Goal: Transaction & Acquisition: Purchase product/service

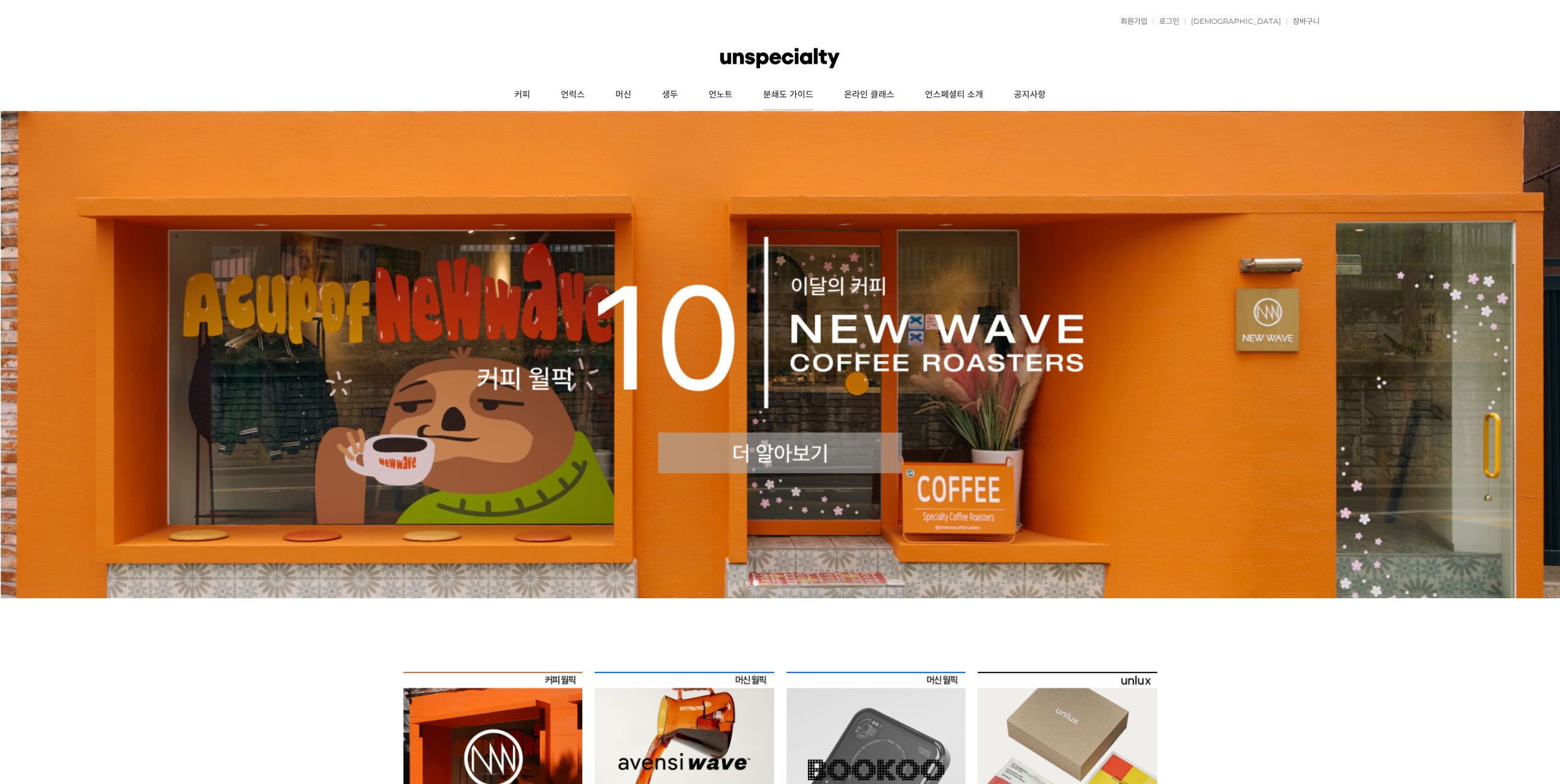
click at [798, 94] on link "분쇄도 가이드" at bounding box center [789, 95] width 81 height 30
click at [522, 92] on link "커피" at bounding box center [522, 95] width 47 height 30
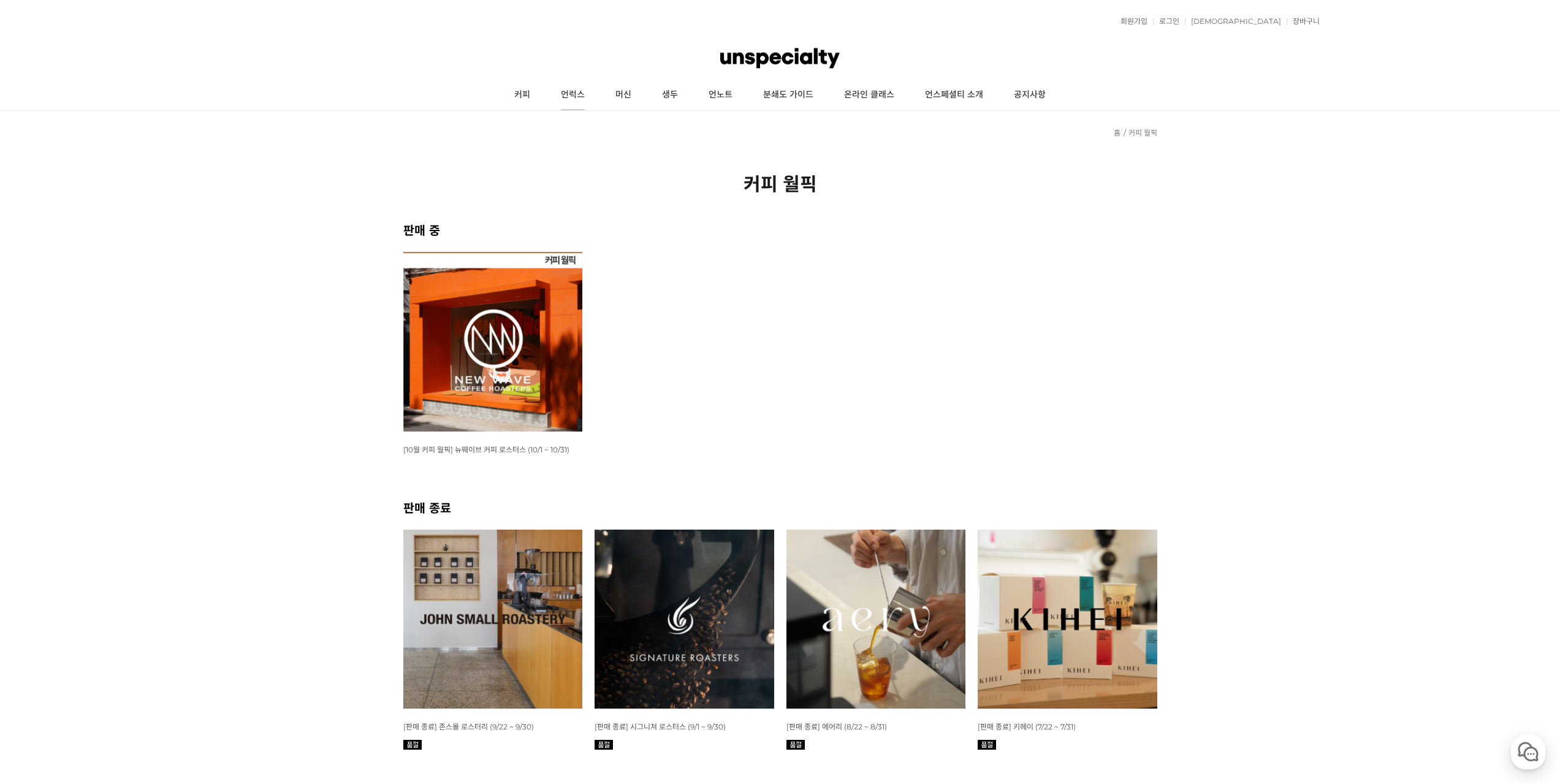
click at [576, 88] on link "언럭스" at bounding box center [573, 95] width 54 height 30
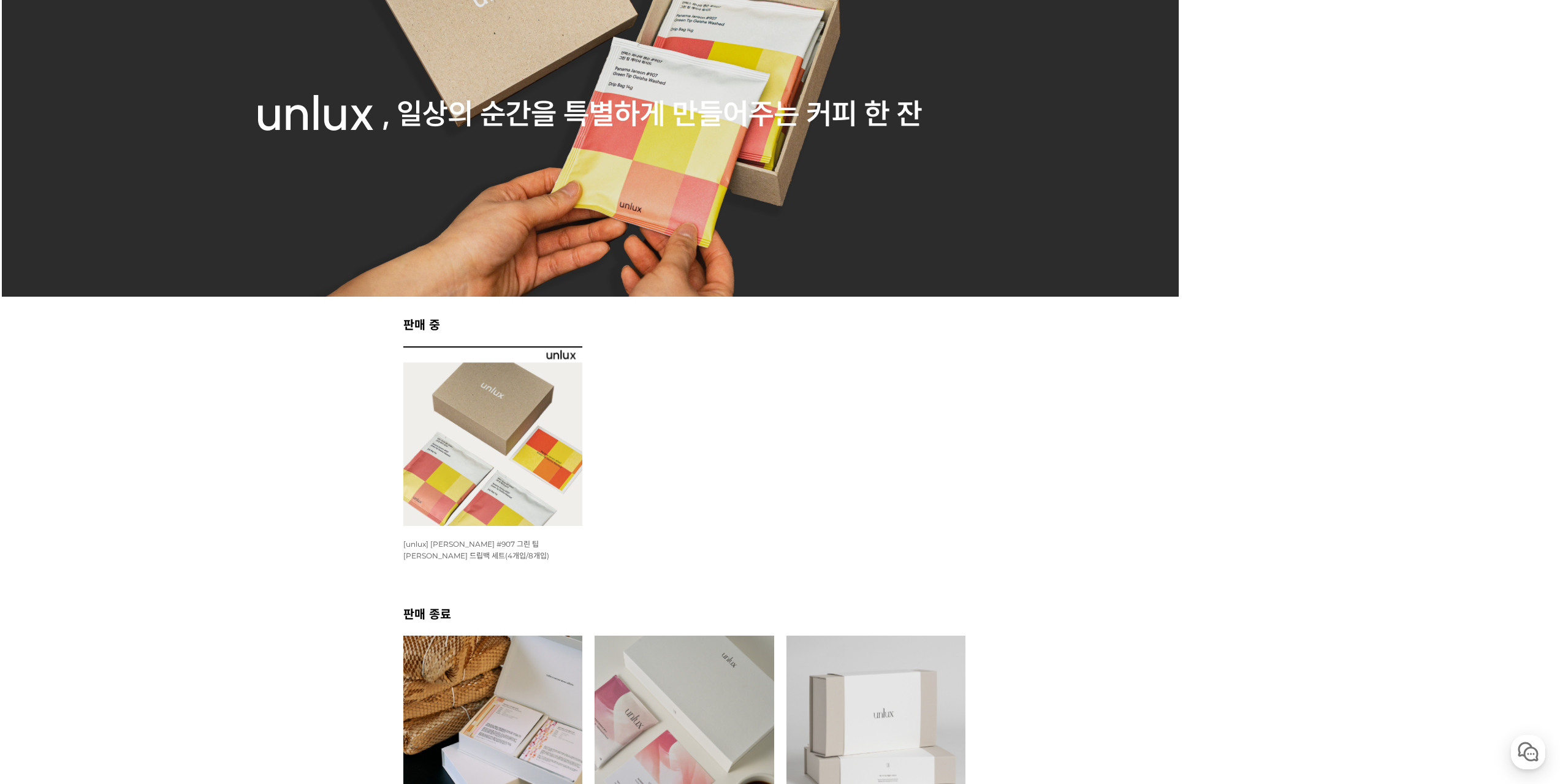
scroll to position [184, 0]
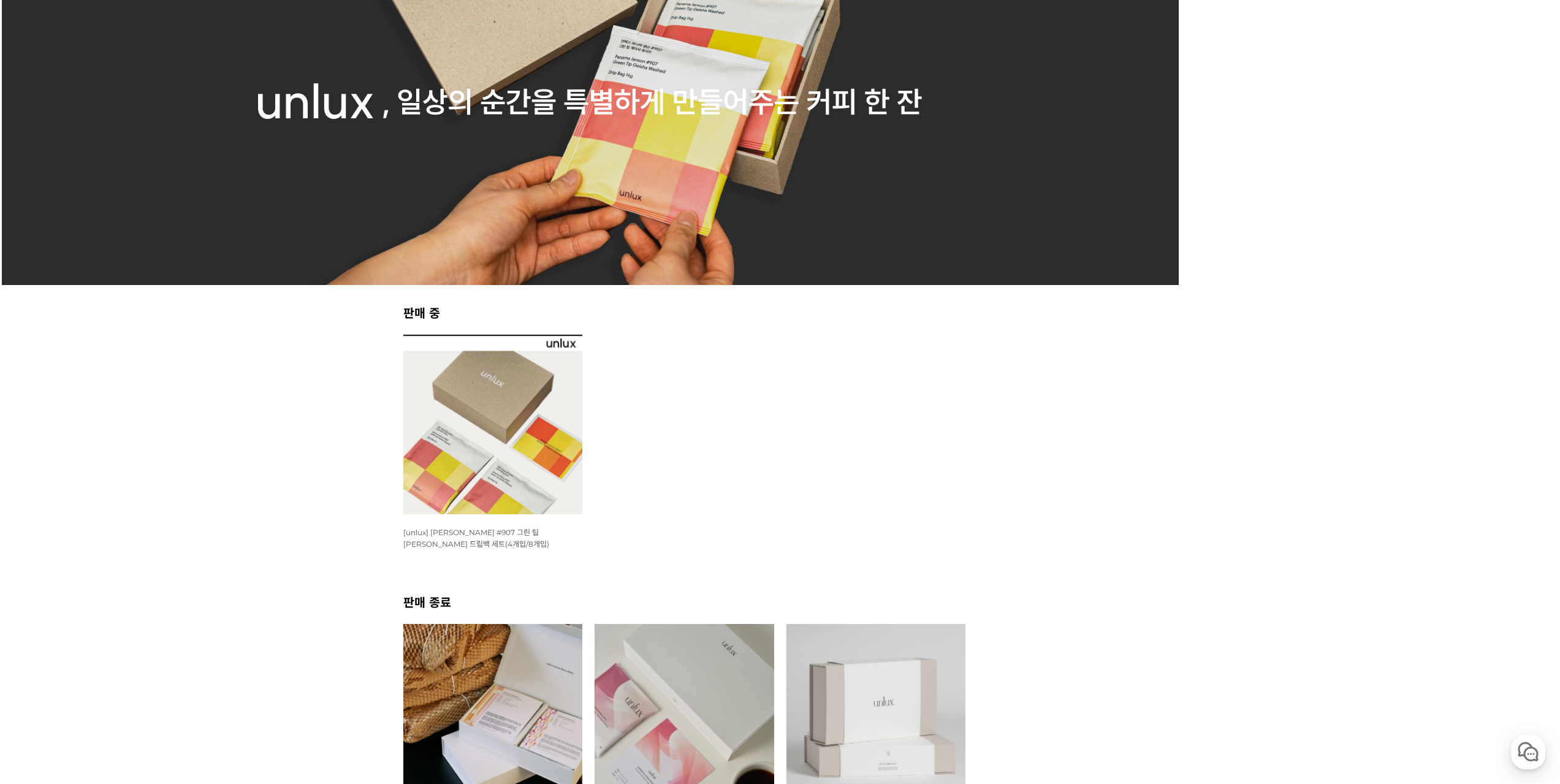
click at [533, 434] on img at bounding box center [493, 424] width 179 height 179
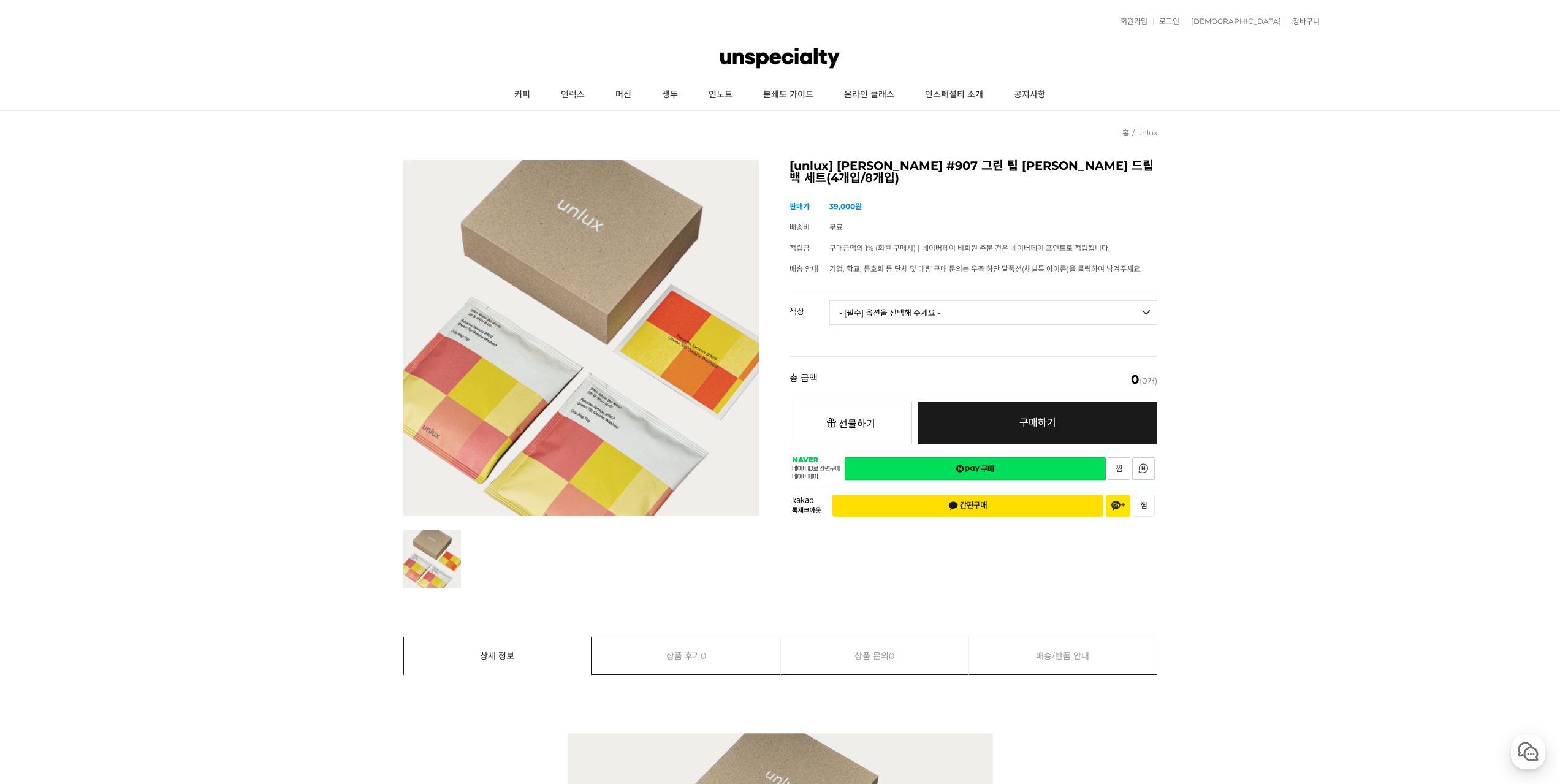
click at [1079, 302] on select "- [필수] 옵션을 선택해 주세요 - ------------------- 파나마 잰슨 #907 Standard(4p) 파나마 잰슨 #907 D…" at bounding box center [993, 312] width 328 height 25
click at [999, 319] on select "- [필수] 옵션을 선택해 주세요 - ------------------- 파나마 잰슨 #907 Standard(4p) 파나마 잰슨 #907 D…" at bounding box center [993, 312] width 328 height 25
click at [829, 301] on select "- [필수] 옵션을 선택해 주세요 - ------------------- 파나마 잰슨 #907 Standard(4p) 파나마 잰슨 #907 D…" at bounding box center [993, 312] width 328 height 25
select select "*"
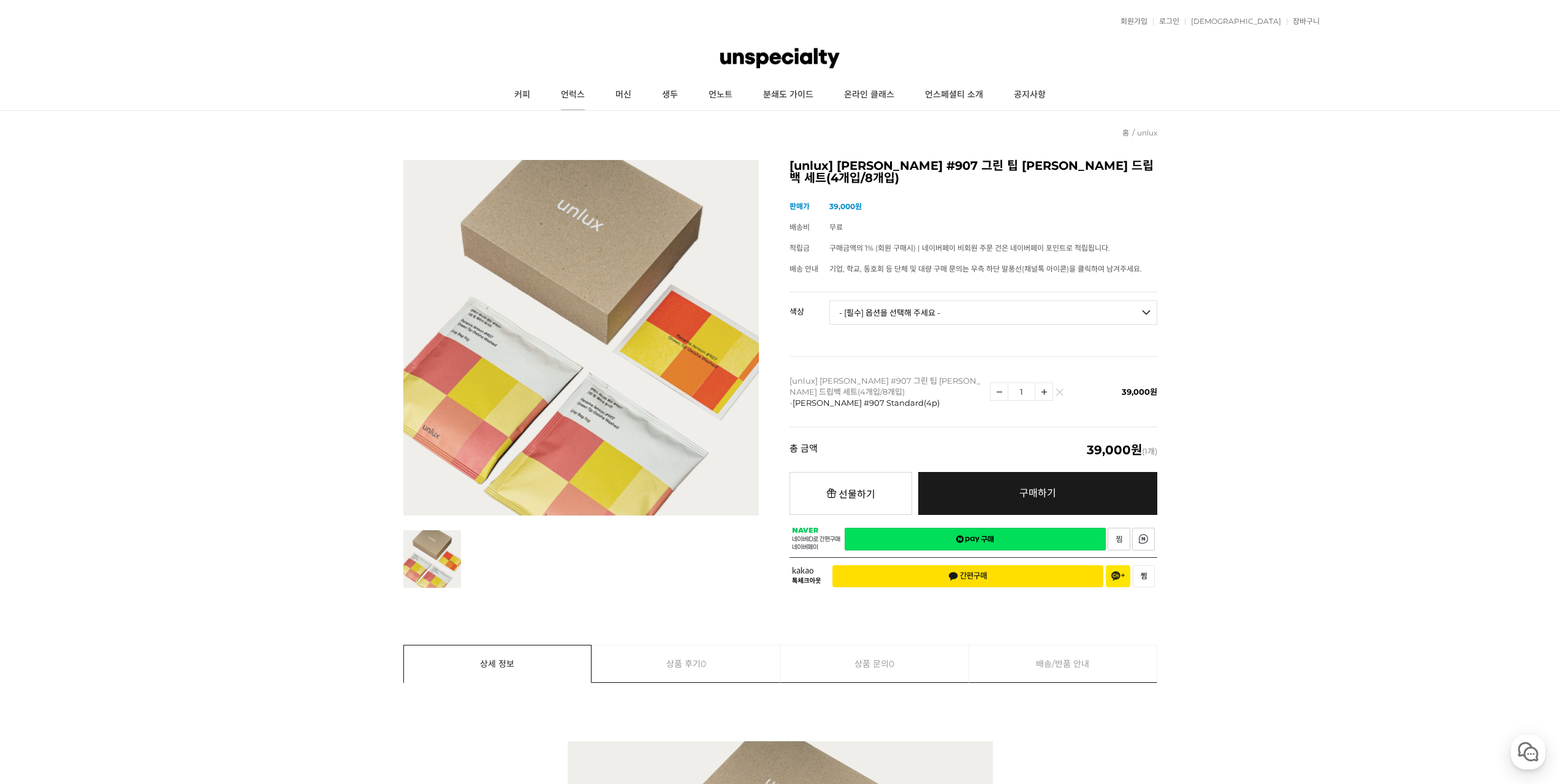
click at [555, 95] on link "언럭스" at bounding box center [573, 95] width 54 height 30
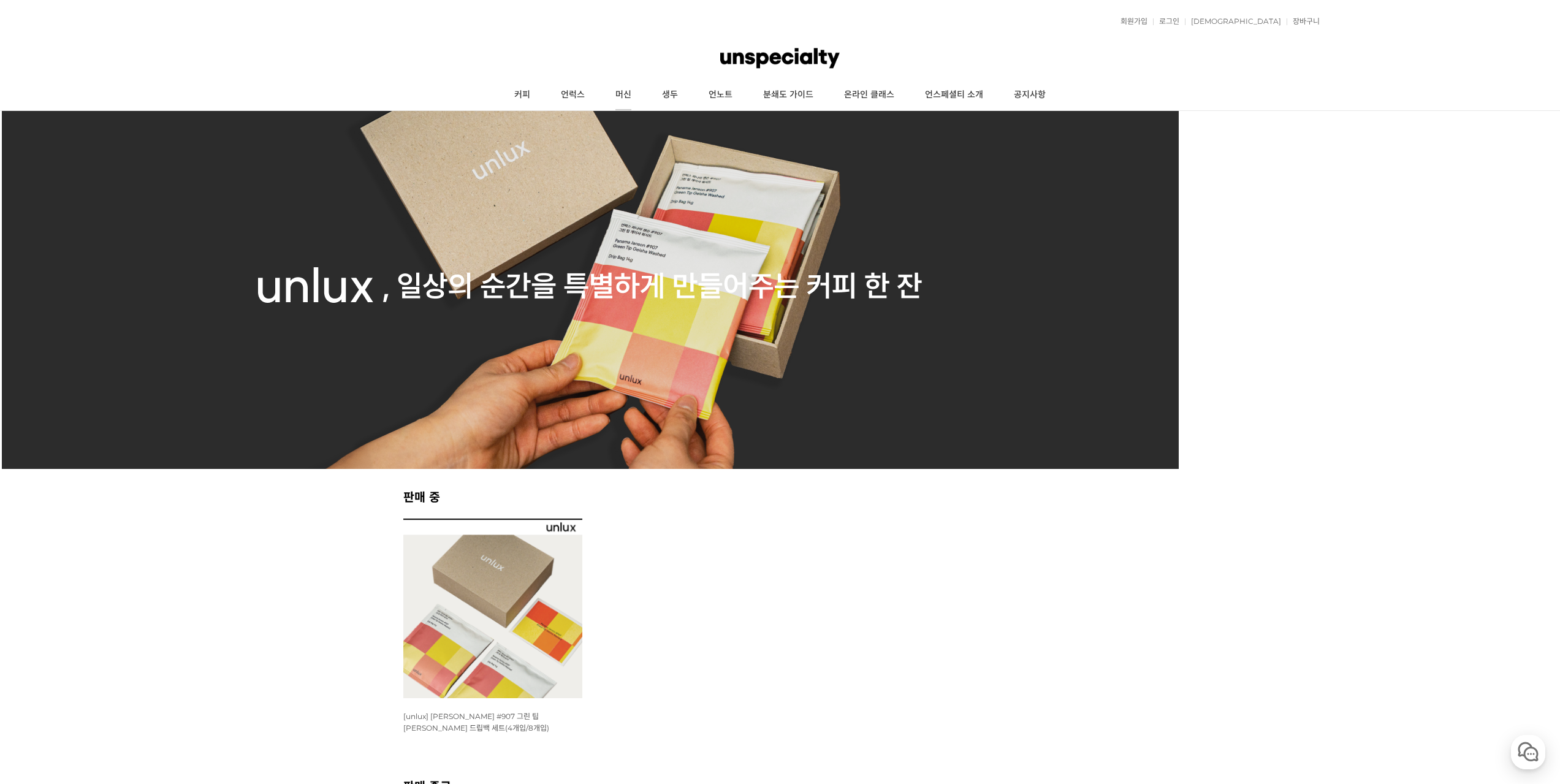
click at [620, 84] on link "머신" at bounding box center [623, 95] width 47 height 30
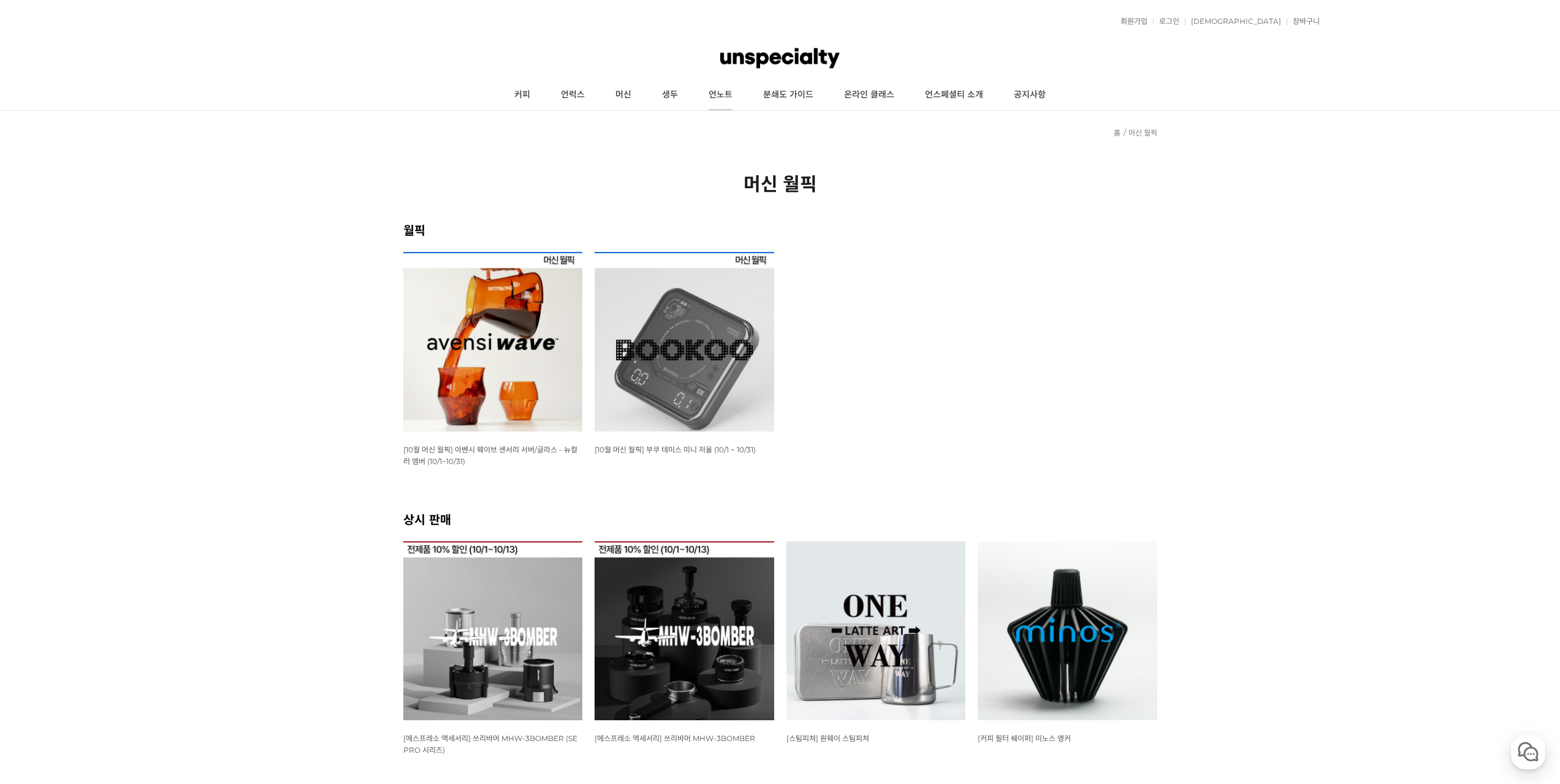
click at [722, 97] on link "언노트" at bounding box center [720, 95] width 54 height 30
click at [520, 91] on link "커피" at bounding box center [522, 95] width 47 height 30
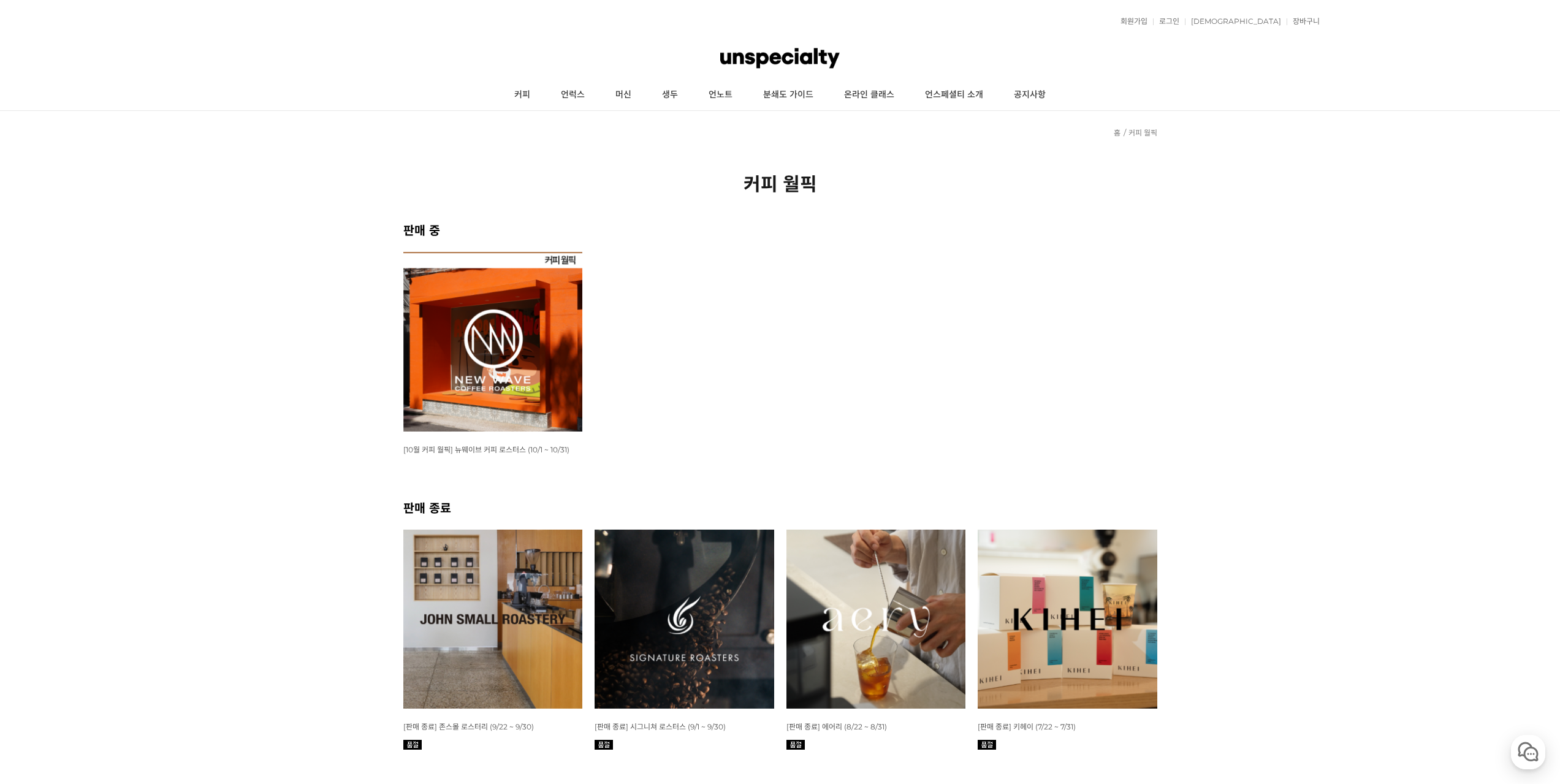
click at [543, 381] on img at bounding box center [493, 341] width 179 height 179
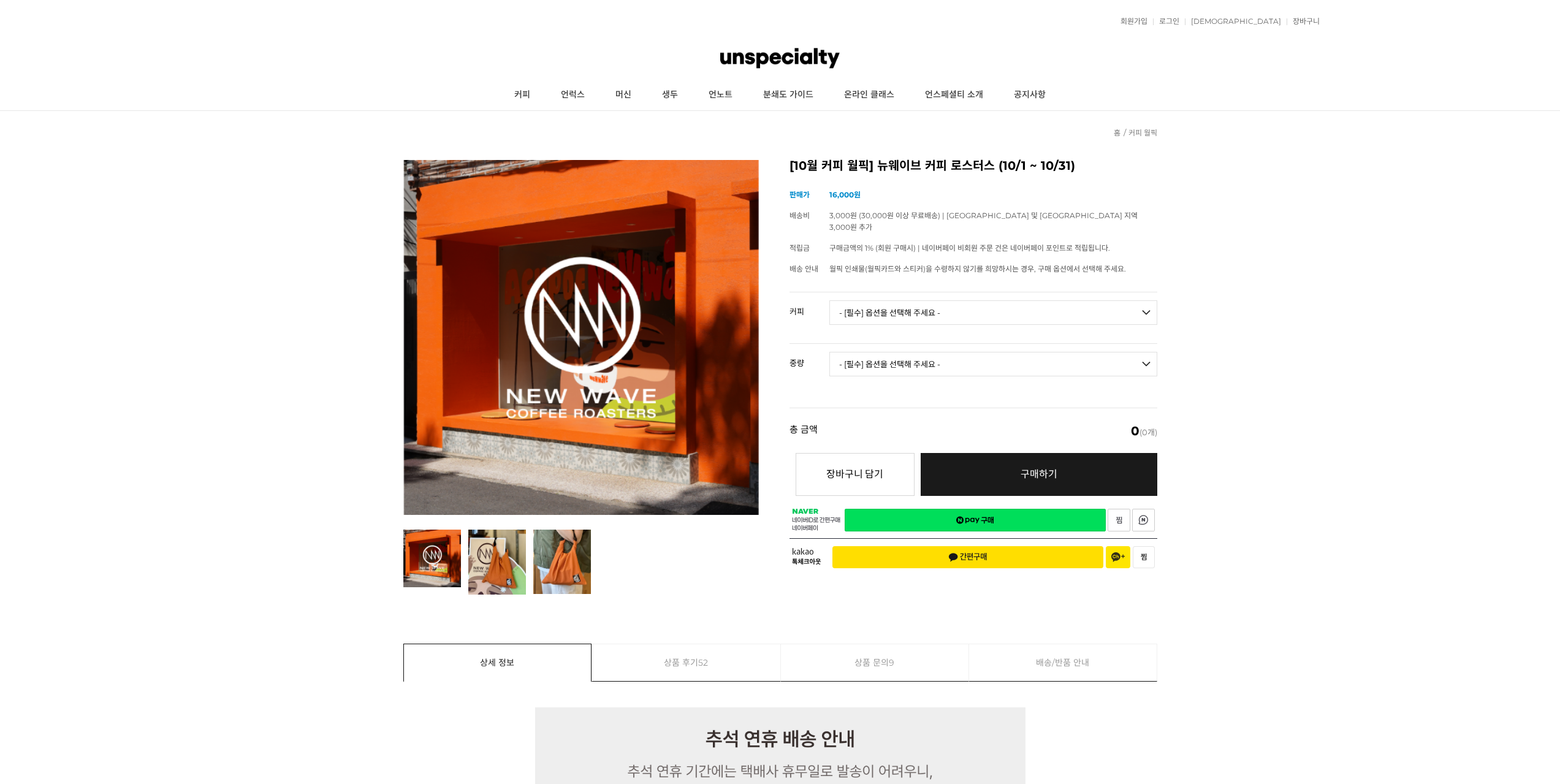
click at [865, 301] on select "- [필수] 옵션을 선택해 주세요 - ------------------- 언스페셜티 분쇄도 가이드 종이 받기 (주문 1건당 최대 1개 제공) …" at bounding box center [993, 312] width 328 height 25
click at [1042, 352] on select "- [필수] 옵션을 선택해 주세요 - -------------------" at bounding box center [993, 364] width 328 height 25
click at [1100, 301] on select "- [필수] 옵션을 선택해 주세요 - ------------------- 언스페셜티 분쇄도 가이드 종이 받기 (주문 1건당 최대 1개 제공) …" at bounding box center [993, 312] width 328 height 25
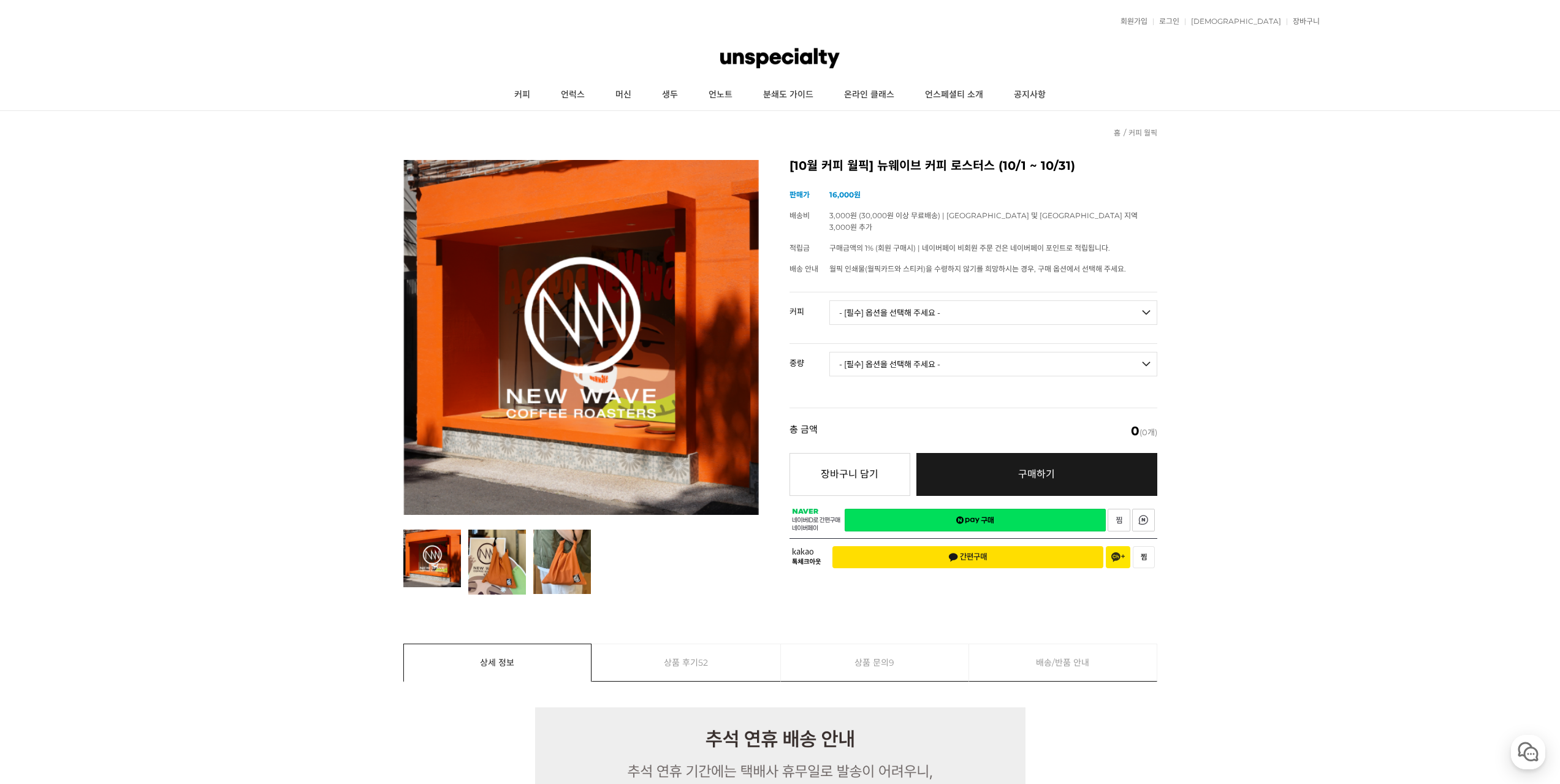
select select "[PERSON_NAME] (언스페셜티 블렌드)"
click at [829, 301] on select "- [필수] 옵션을 선택해 주세요 - ------------------- 언스페셜티 분쇄도 가이드 종이 받기 (주문 1건당 최대 1개 제공) …" at bounding box center [993, 312] width 328 height 25
click at [1019, 352] on select "- [필수] 옵션을 선택해 주세요 - ------------------- 200g" at bounding box center [993, 364] width 328 height 25
select select "200g"
click at [829, 352] on select "- [필수] 옵션을 선택해 주세요 - ------------------- 200g" at bounding box center [993, 364] width 328 height 25
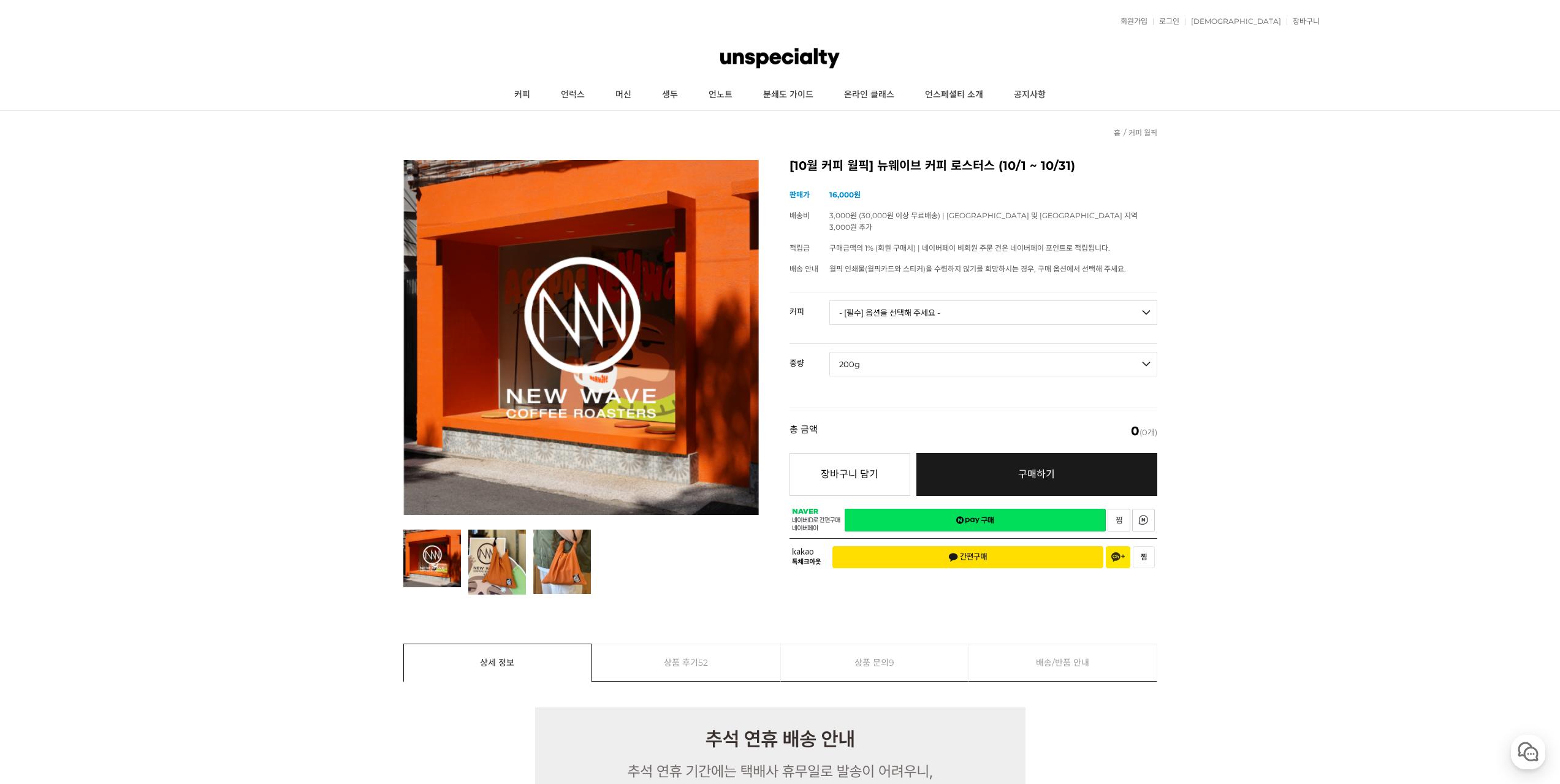
select select "*"
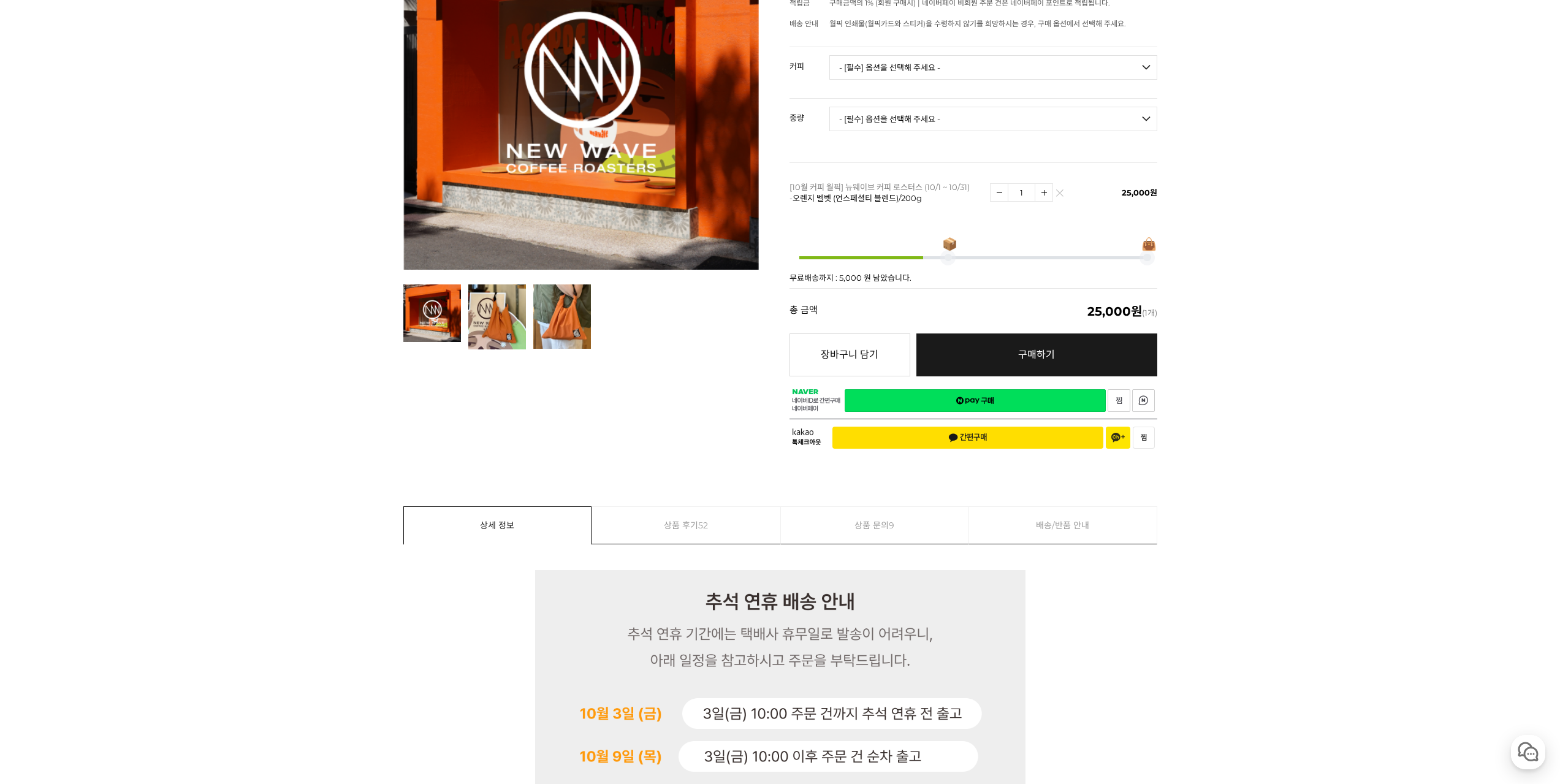
scroll to position [491, 0]
